Goal: Find specific page/section: Find specific page/section

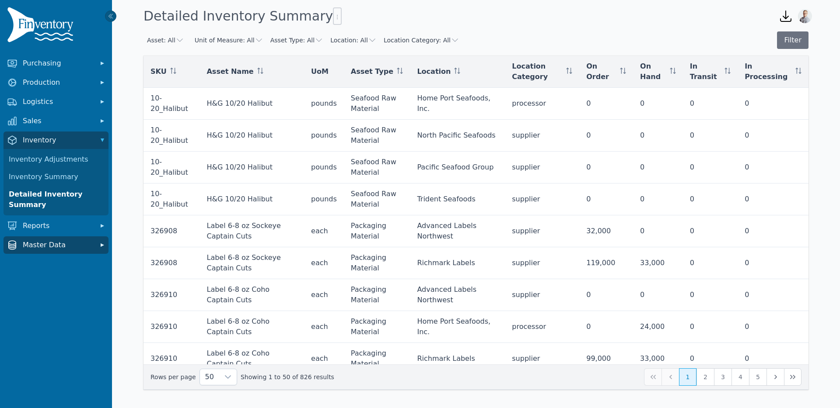
click at [38, 247] on span "Master Data" at bounding box center [58, 245] width 70 height 10
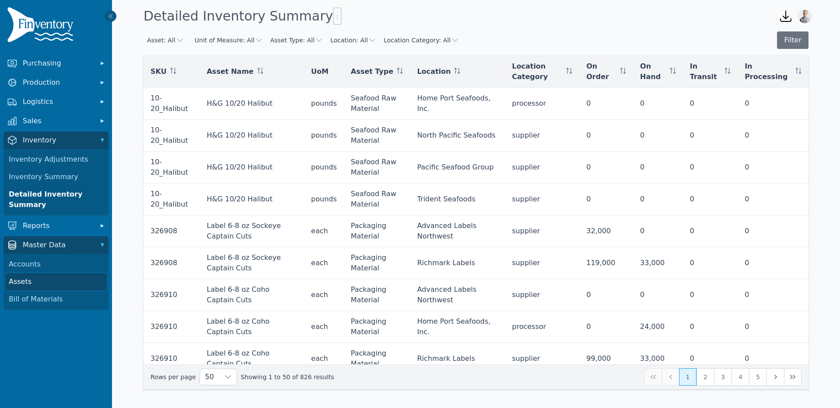
click at [24, 280] on link "Assets" at bounding box center [55, 281] width 101 height 17
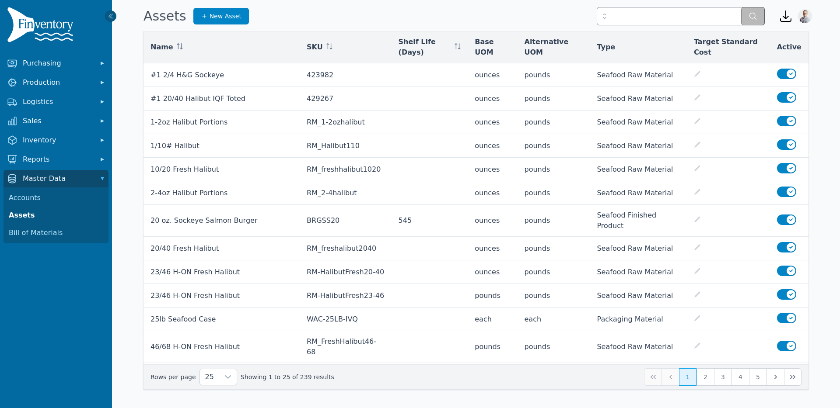
click at [486, 44] on span "Base UOM" at bounding box center [491, 47] width 35 height 21
click at [219, 379] on div at bounding box center [227, 377] width 17 height 16
click at [216, 359] on li "250" at bounding box center [214, 356] width 33 height 17
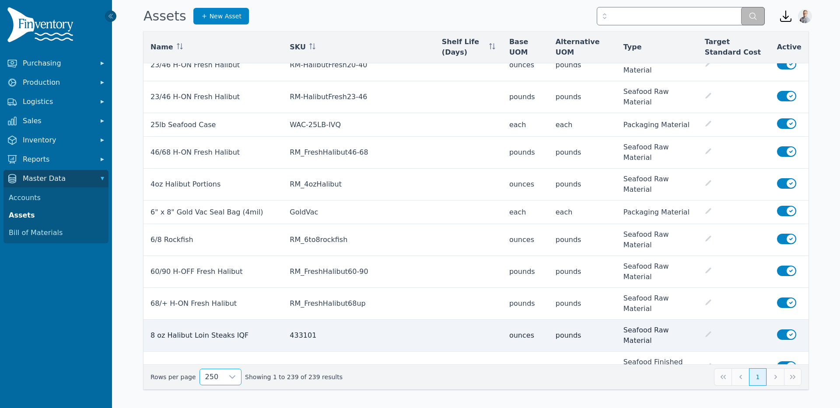
scroll to position [272, 0]
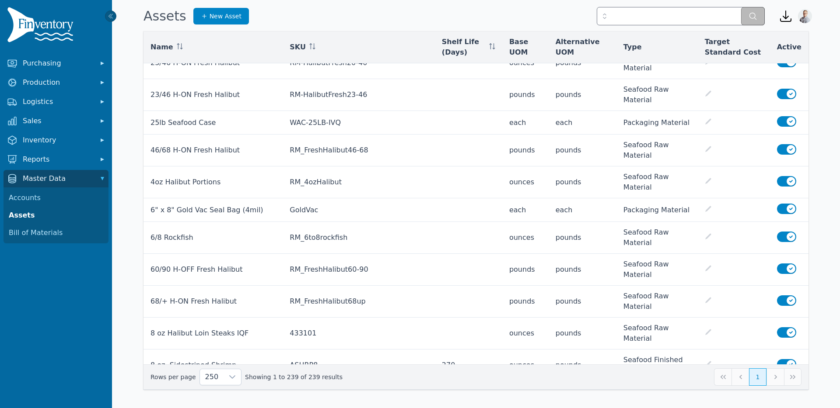
drag, startPoint x: 150, startPoint y: 267, endPoint x: 613, endPoint y: 268, distance: 462.2
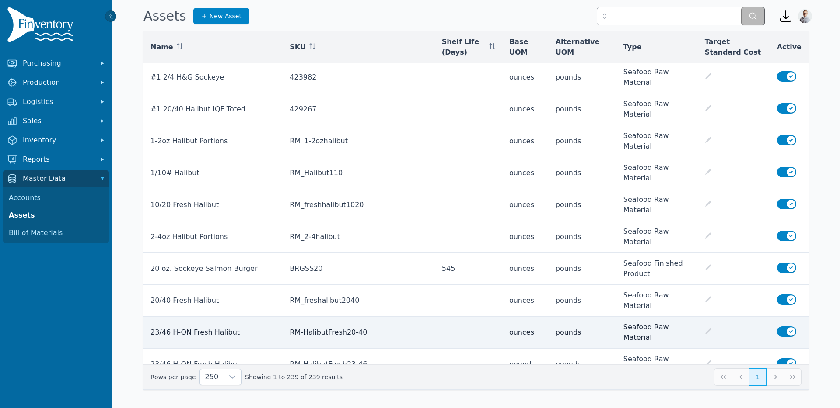
scroll to position [0, 0]
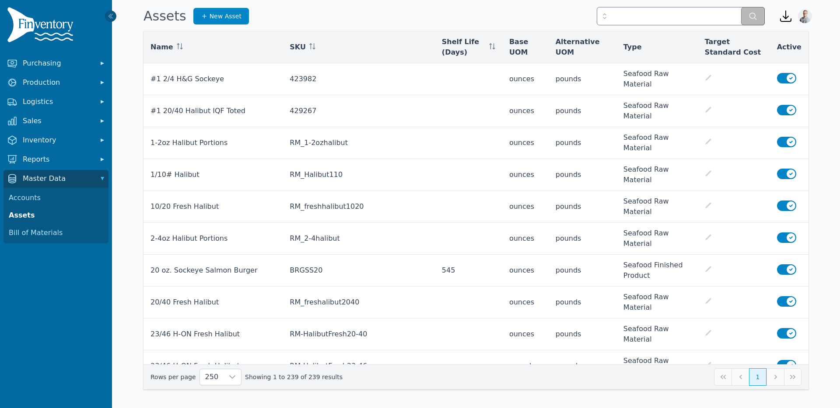
click at [509, 49] on span "Base UOM" at bounding box center [525, 47] width 32 height 21
click at [326, 35] on th "SKU" at bounding box center [358, 47] width 152 height 32
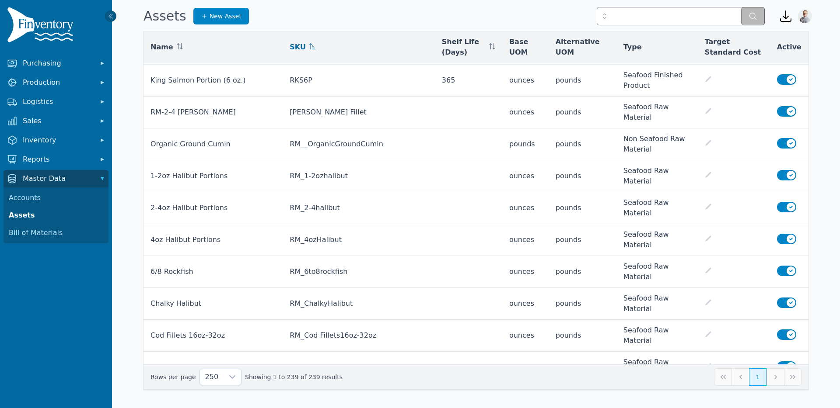
scroll to position [2996, 0]
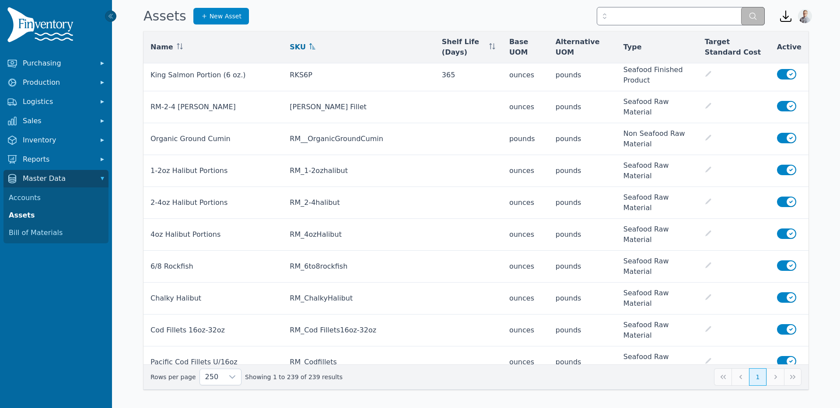
drag, startPoint x: 339, startPoint y: 196, endPoint x: 275, endPoint y: 190, distance: 64.1
drag, startPoint x: 347, startPoint y: 148, endPoint x: 279, endPoint y: 143, distance: 67.5
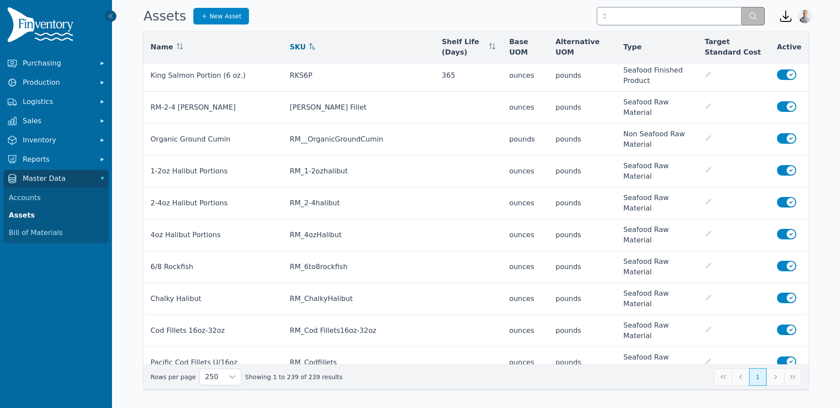
copy td "RM_HalibutFletch"
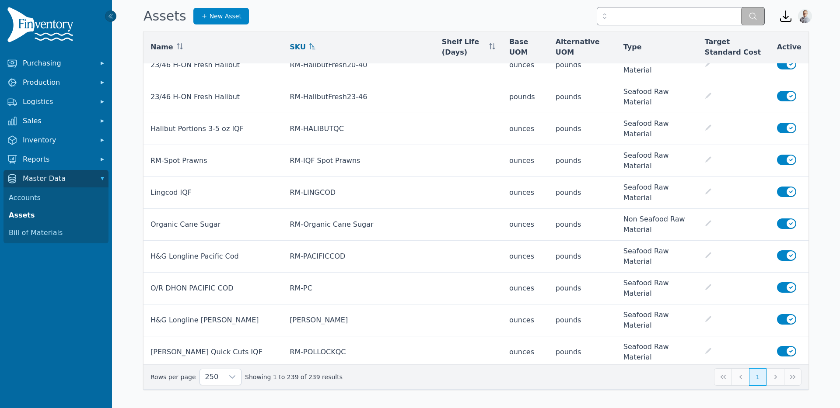
scroll to position [5849, 0]
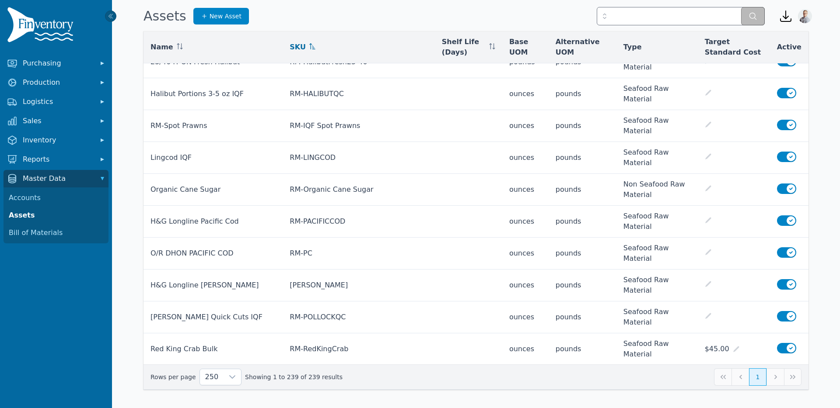
click at [28, 27] on img at bounding box center [42, 26] width 70 height 39
